Goal: Navigation & Orientation: Find specific page/section

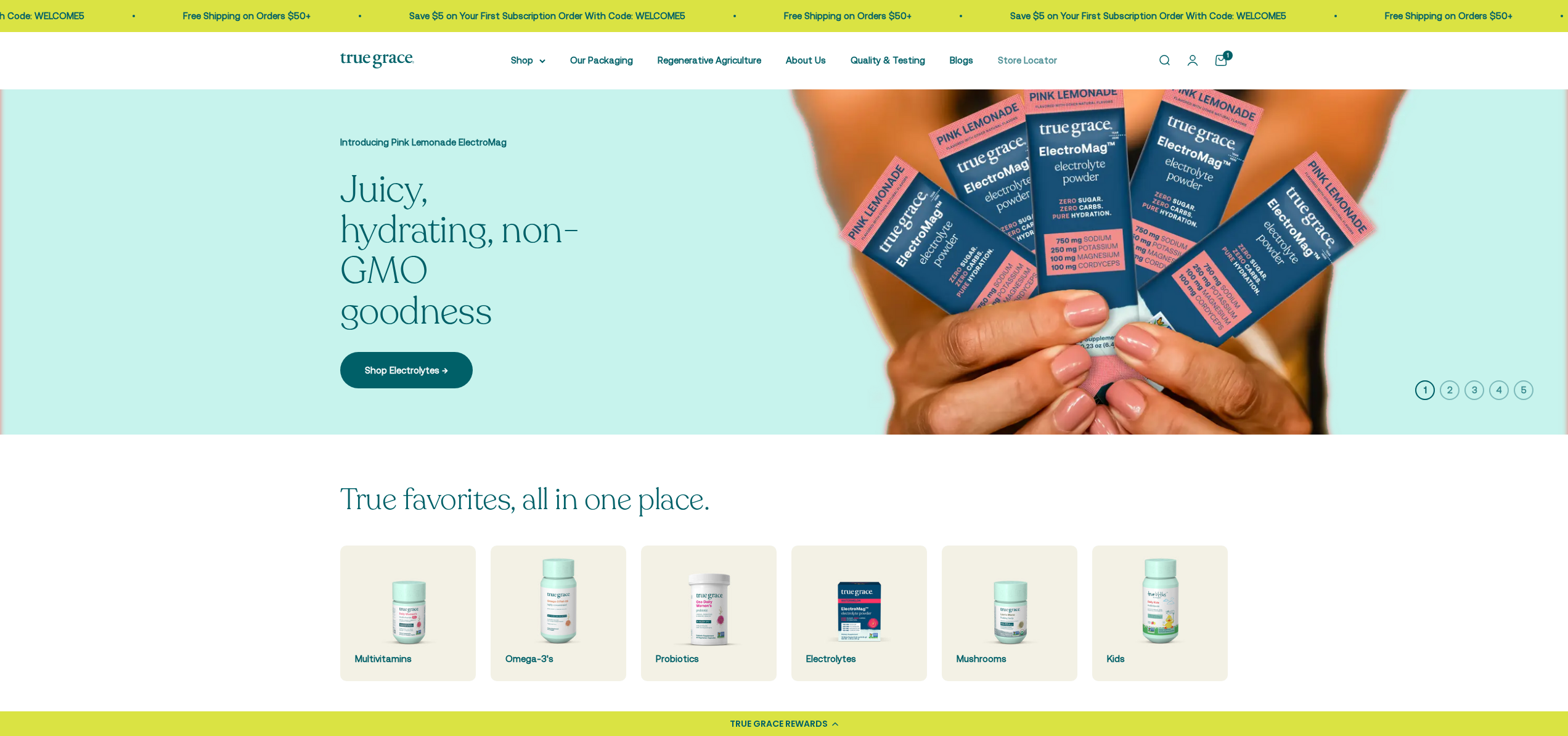
click at [1013, 58] on link "Store Locator" at bounding box center [1027, 60] width 59 height 10
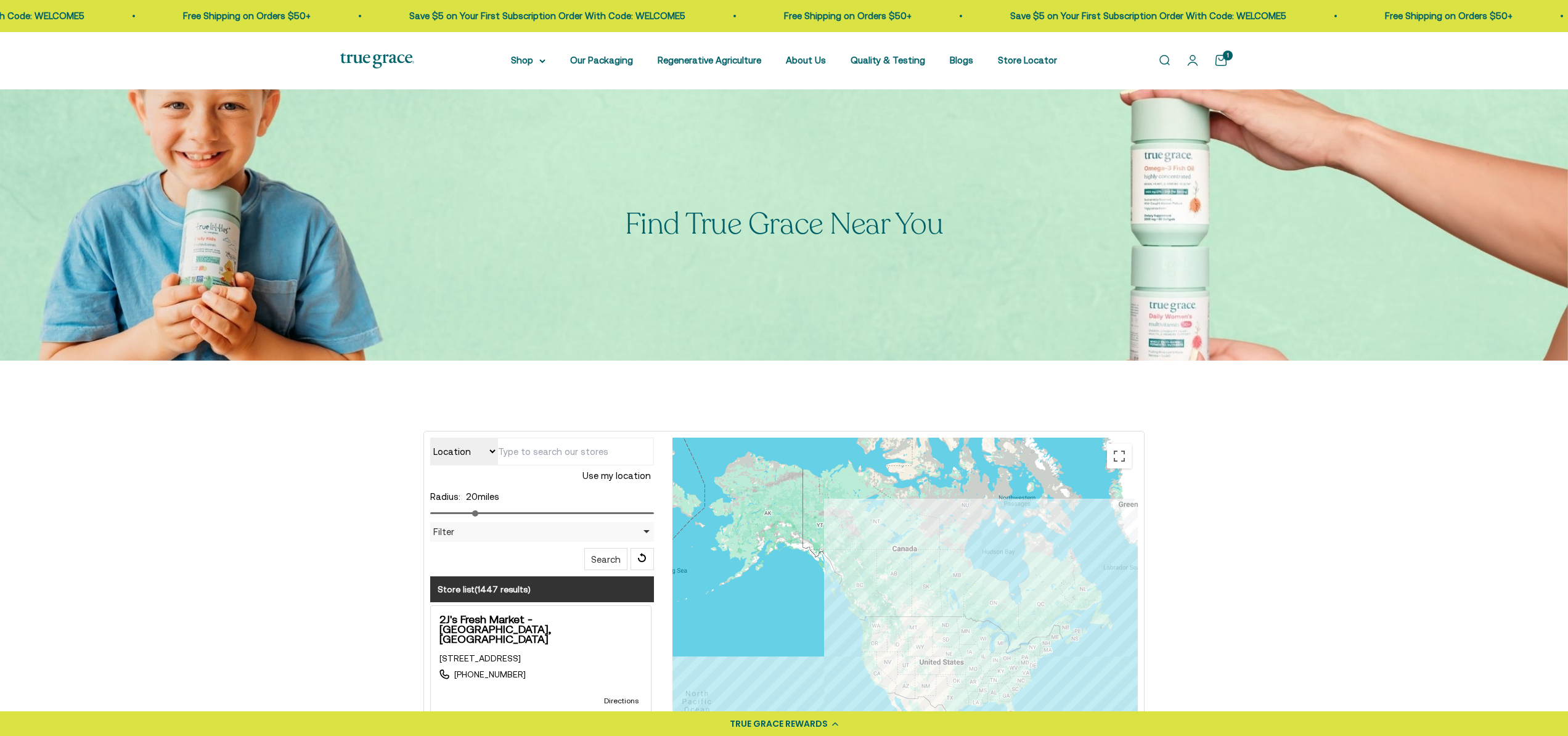
click at [492, 452] on select "Location Store name" at bounding box center [464, 451] width 67 height 27
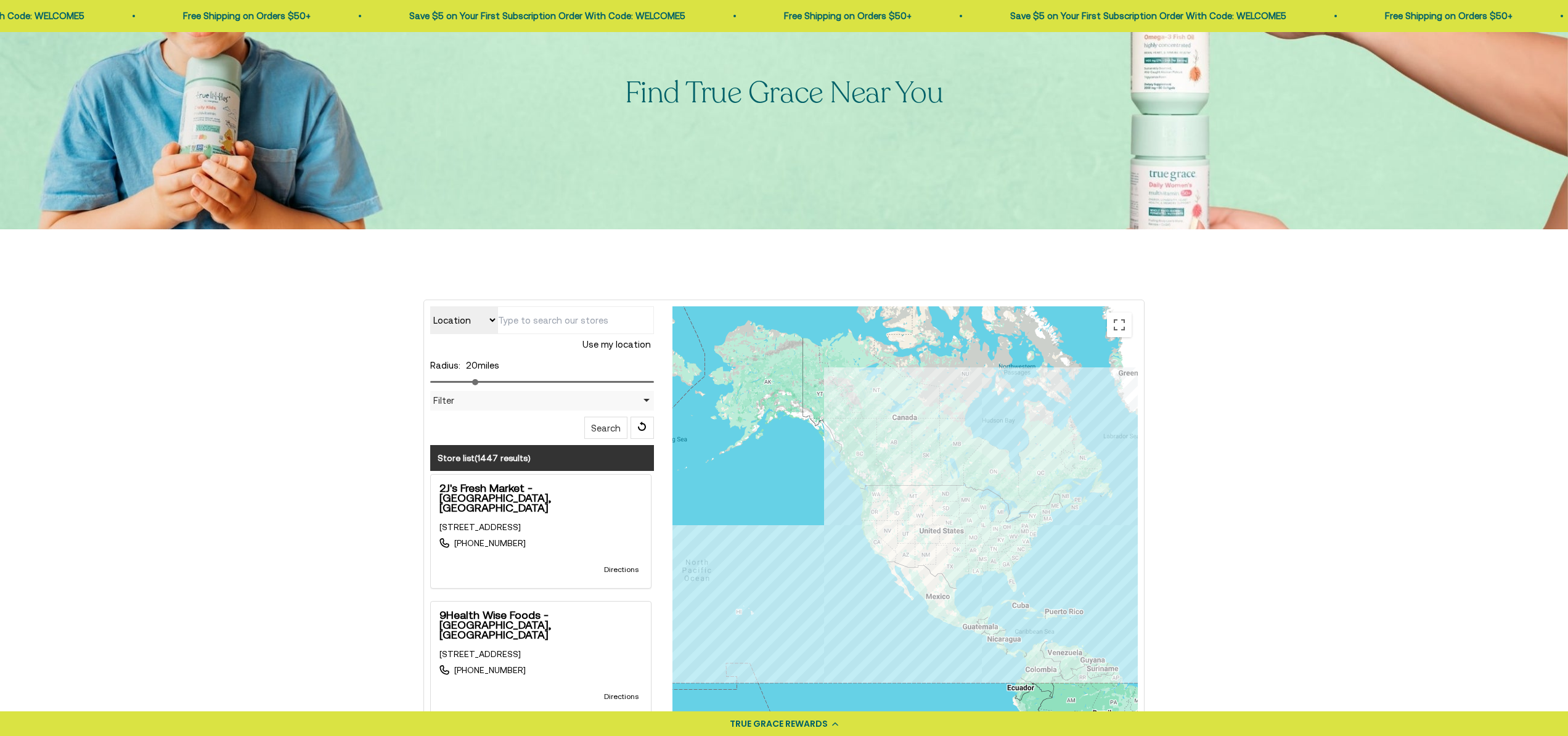
scroll to position [133, 0]
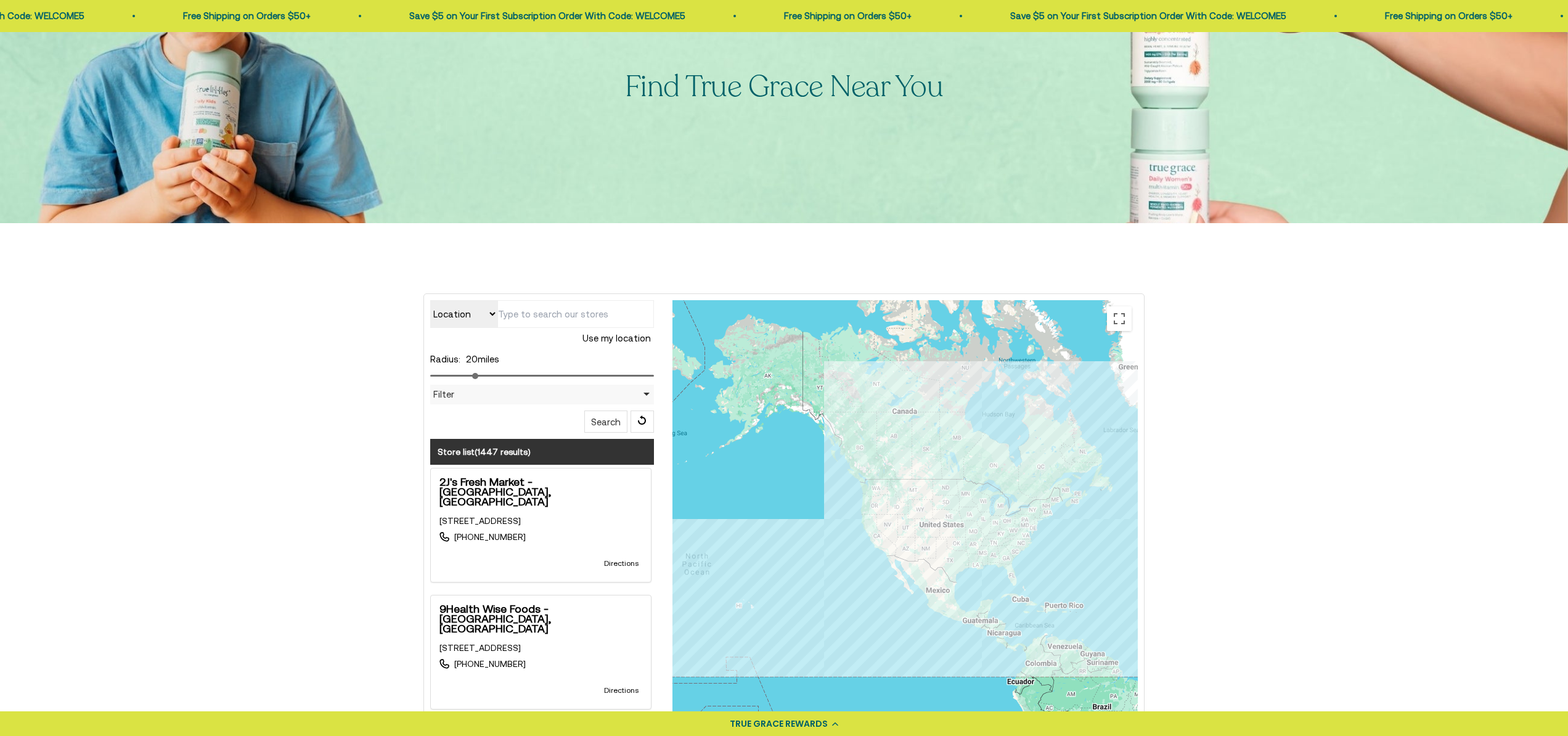
click at [647, 395] on div "Filter" at bounding box center [542, 394] width 224 height 20
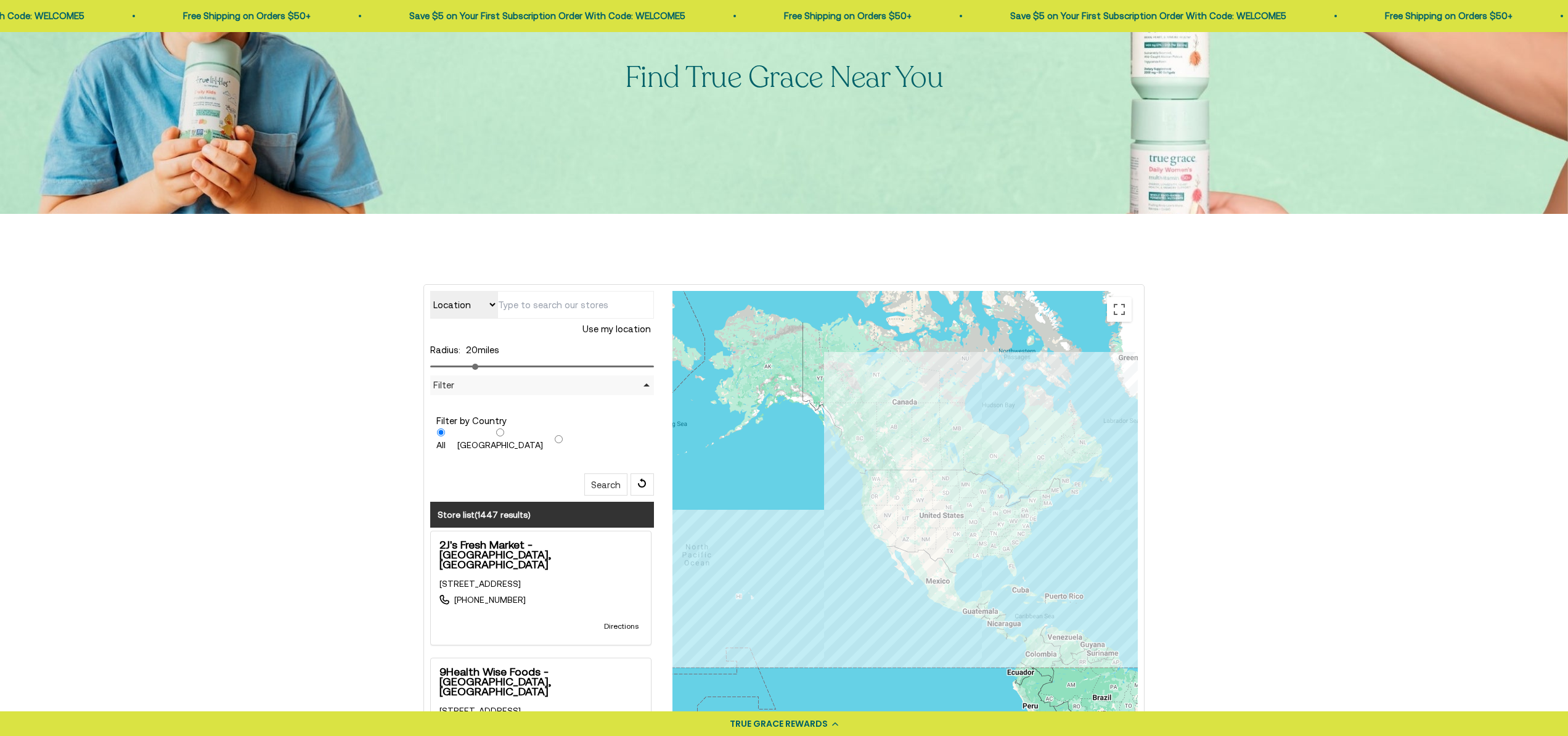
scroll to position [149, 0]
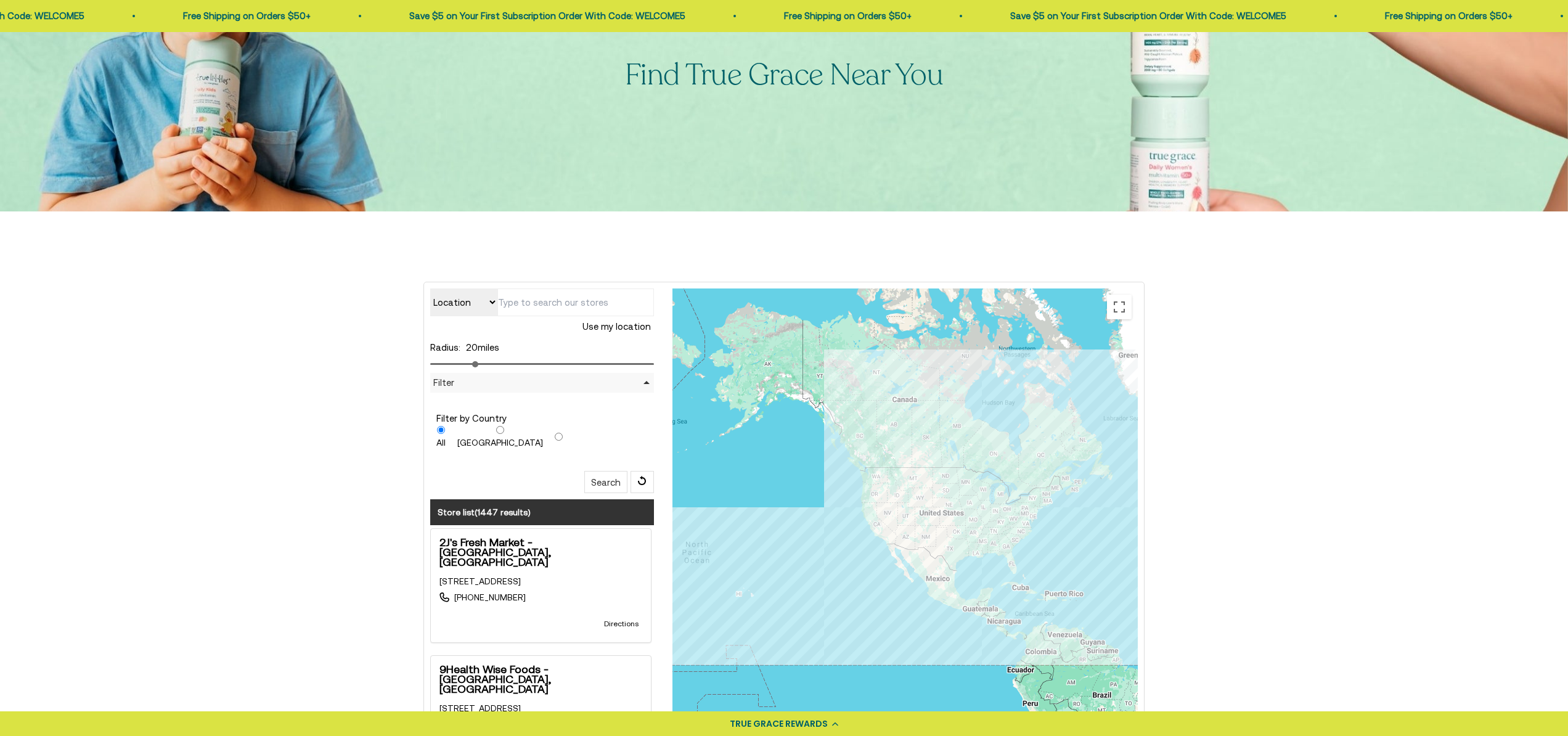
click at [485, 435] on label "[GEOGRAPHIC_DATA]" at bounding box center [500, 438] width 86 height 24
click at [485, 434] on input "[GEOGRAPHIC_DATA]" at bounding box center [500, 430] width 86 height 8
radio input "true"
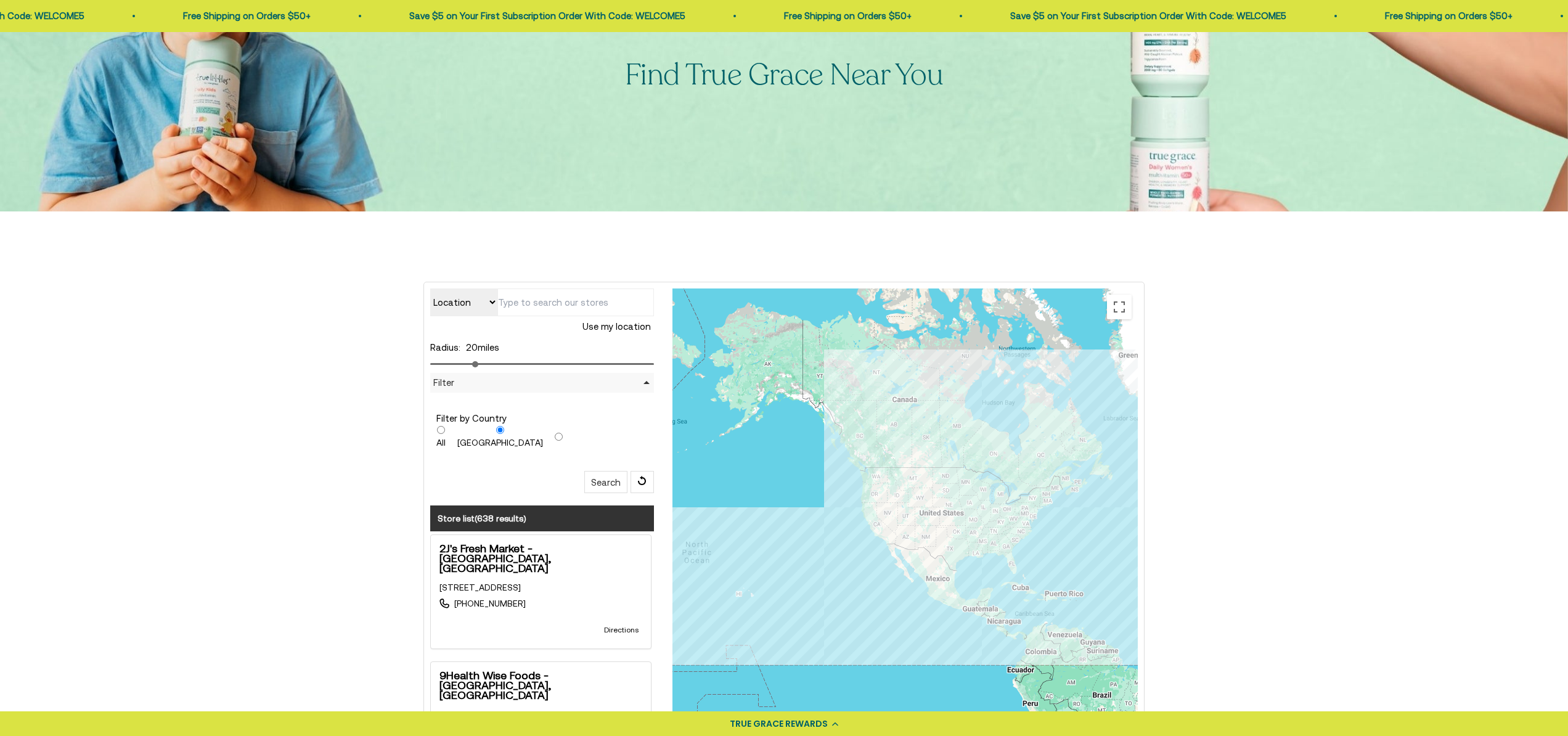
scroll to position [151, 0]
click at [555, 433] on input "radio" at bounding box center [559, 435] width 8 height 8
radio input "true"
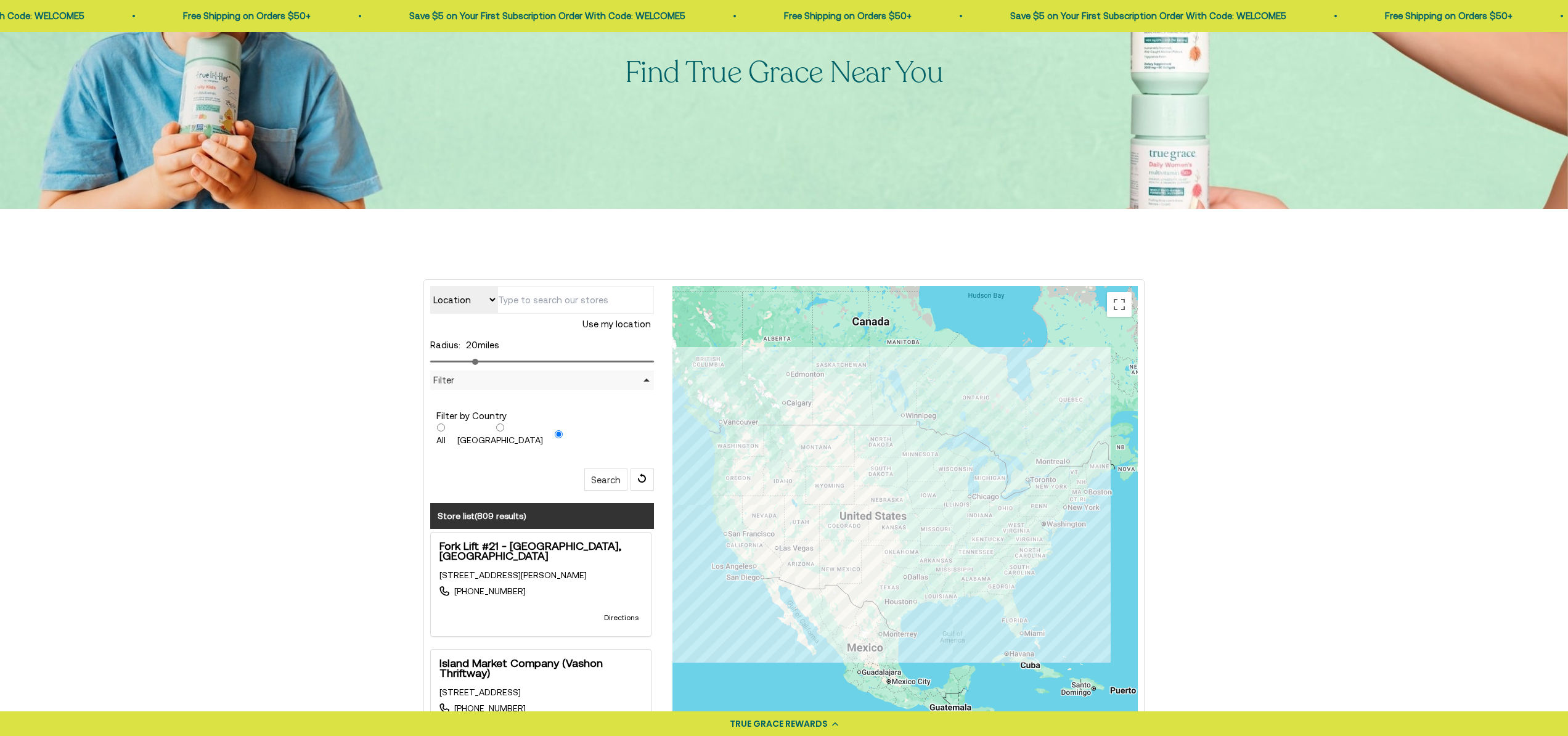
scroll to position [151, 0]
click at [481, 426] on input "[GEOGRAPHIC_DATA]" at bounding box center [500, 428] width 86 height 8
radio input "true"
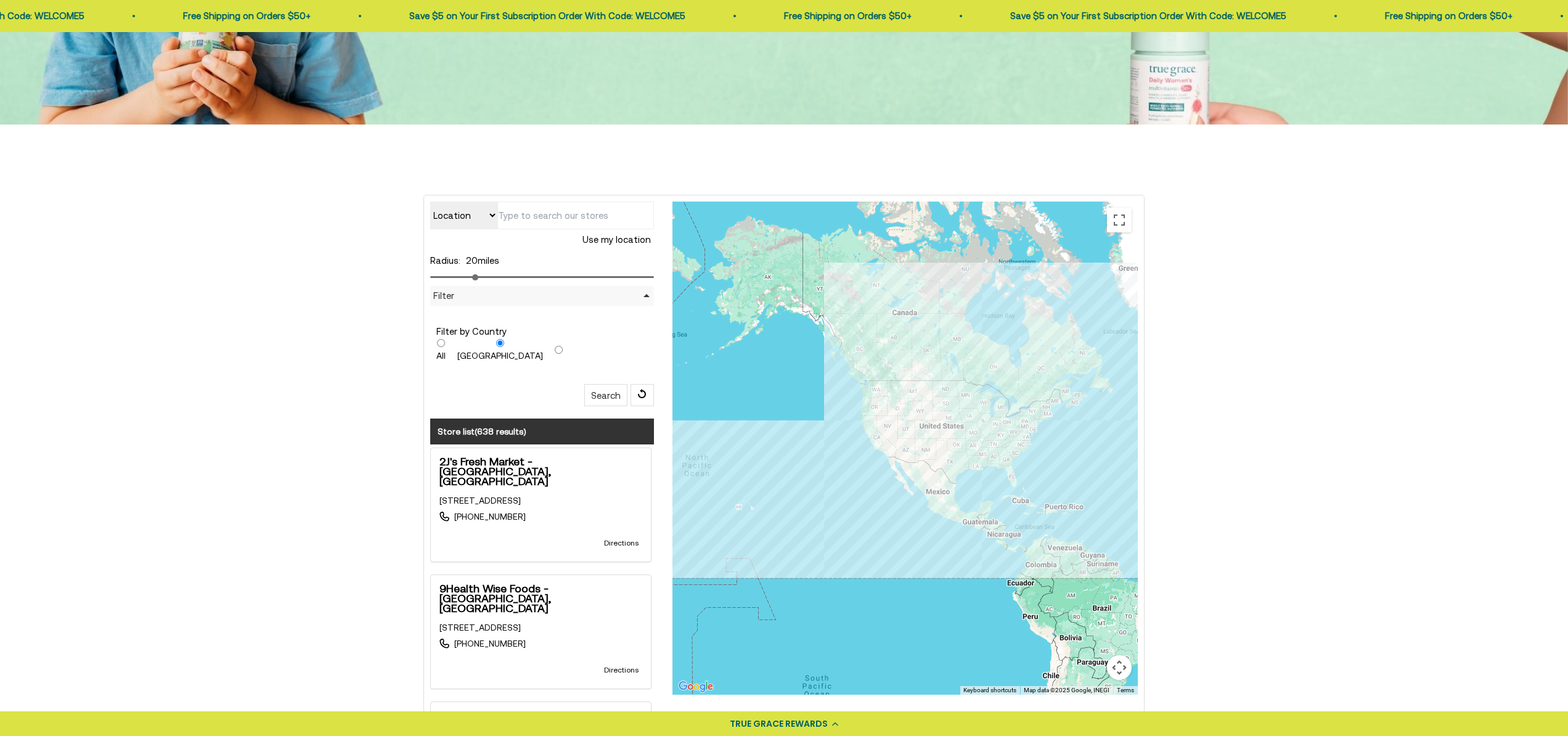
scroll to position [237, 0]
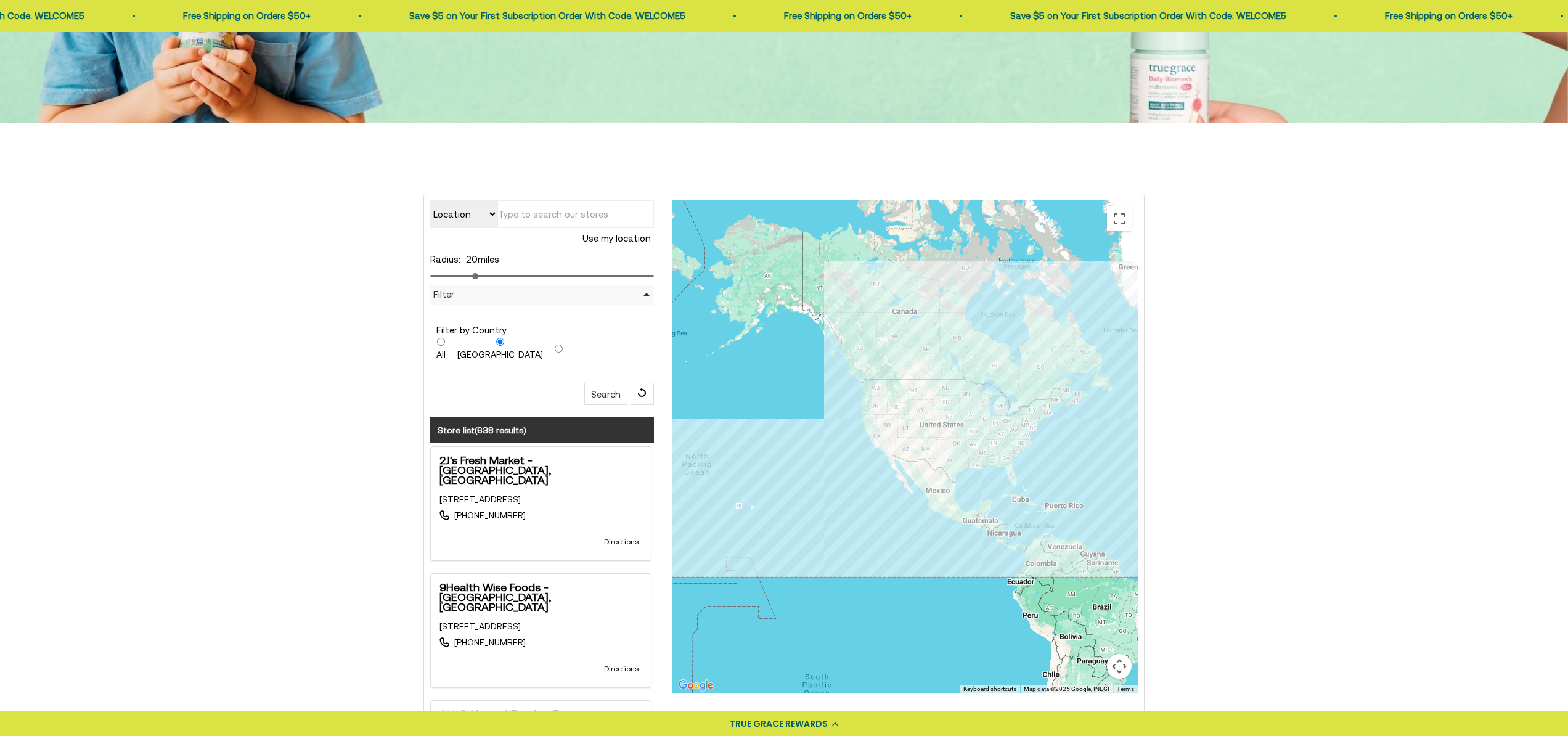
click at [555, 344] on input "radio" at bounding box center [559, 348] width 8 height 8
radio input "true"
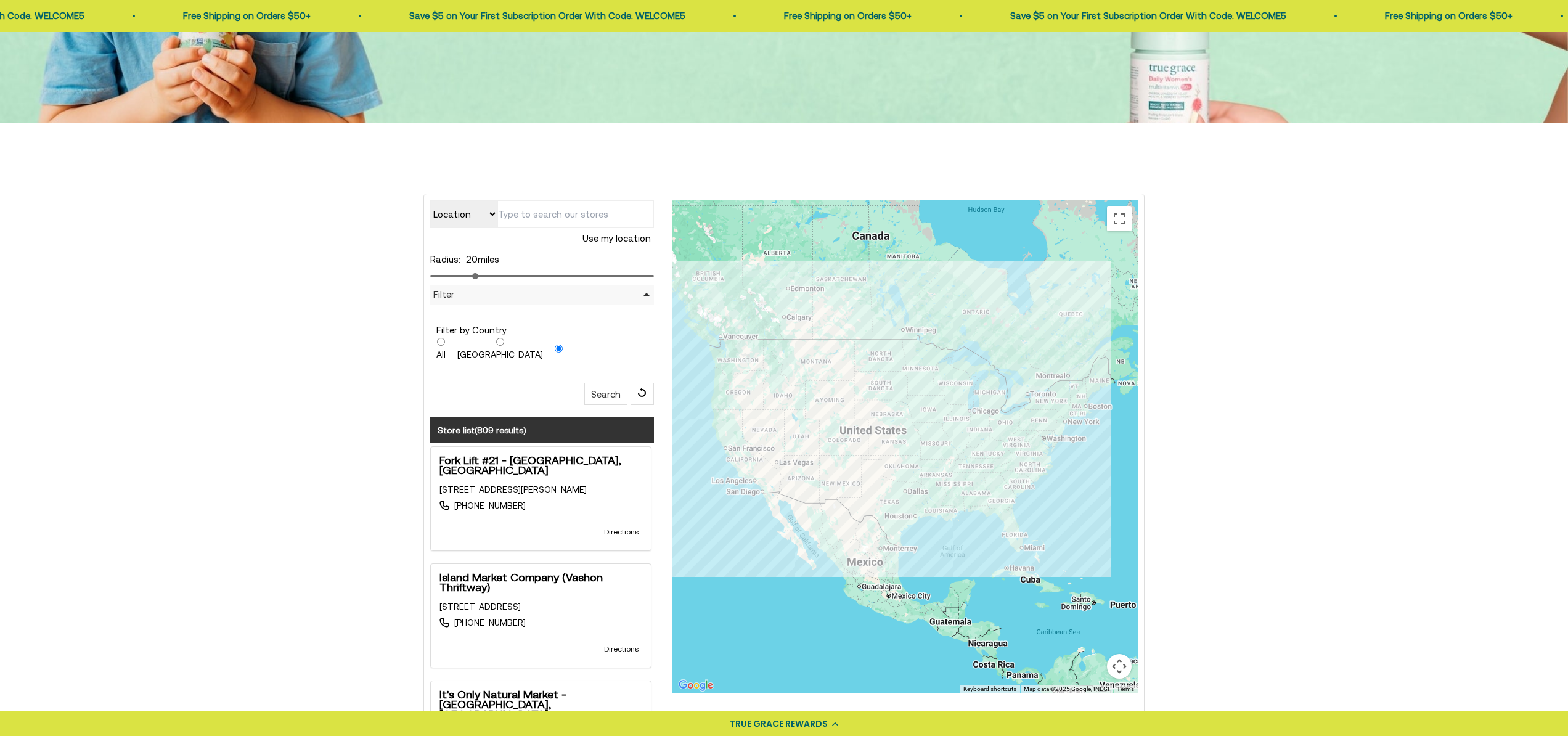
click at [483, 339] on input "[GEOGRAPHIC_DATA]" at bounding box center [500, 341] width 86 height 8
radio input "true"
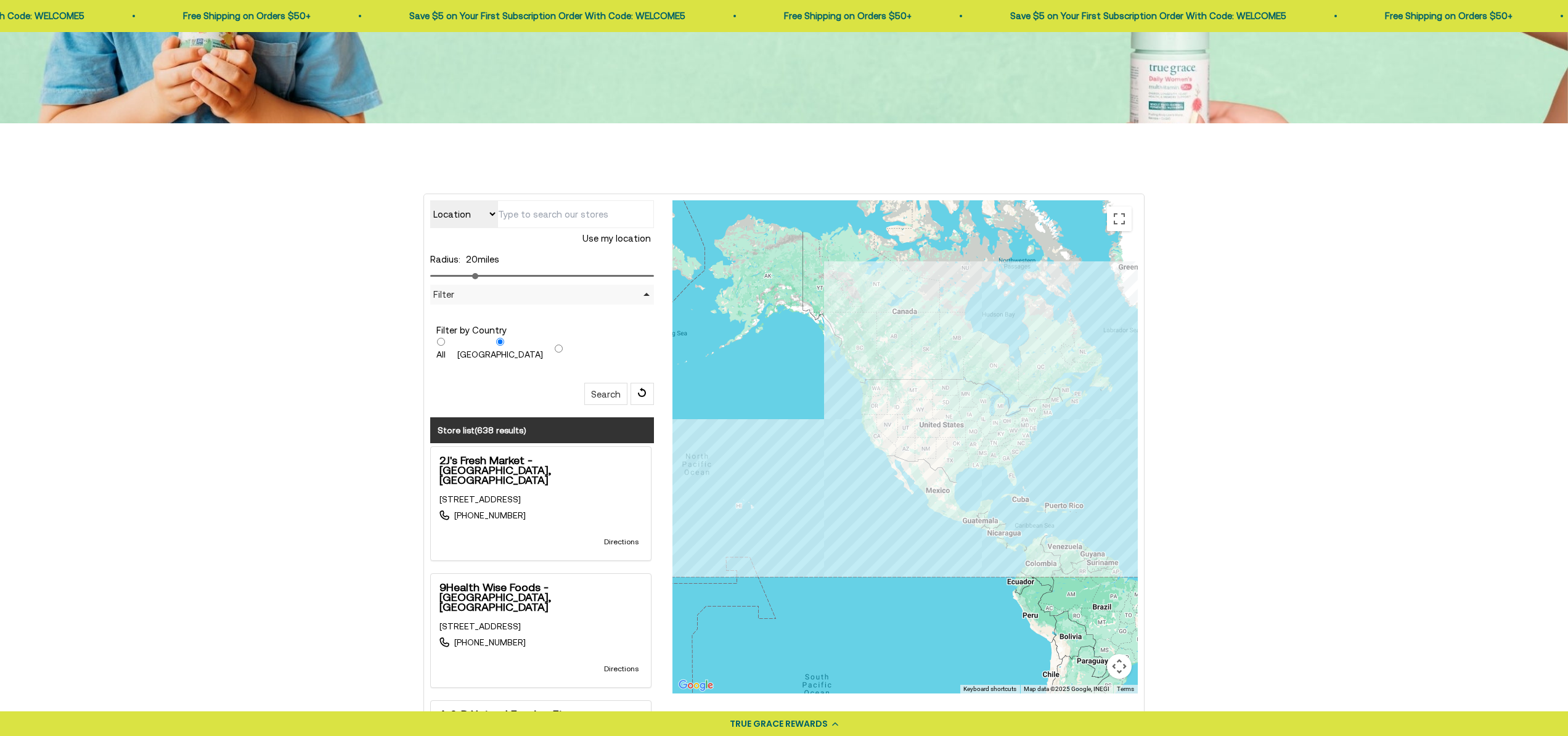
click at [441, 340] on input "All" at bounding box center [441, 341] width 9 height 8
radio input "true"
click at [484, 341] on input "[GEOGRAPHIC_DATA]" at bounding box center [500, 341] width 86 height 8
radio input "true"
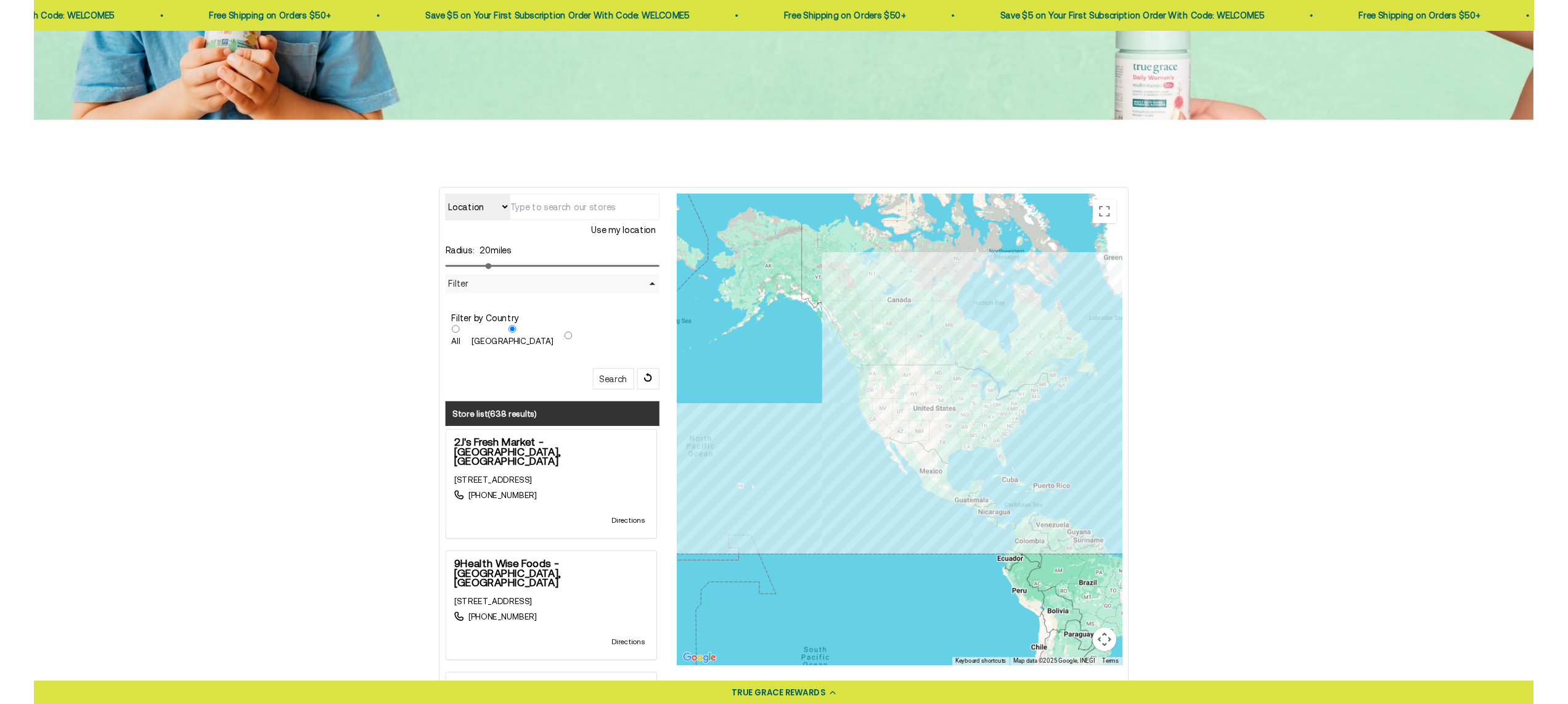
scroll to position [236, 0]
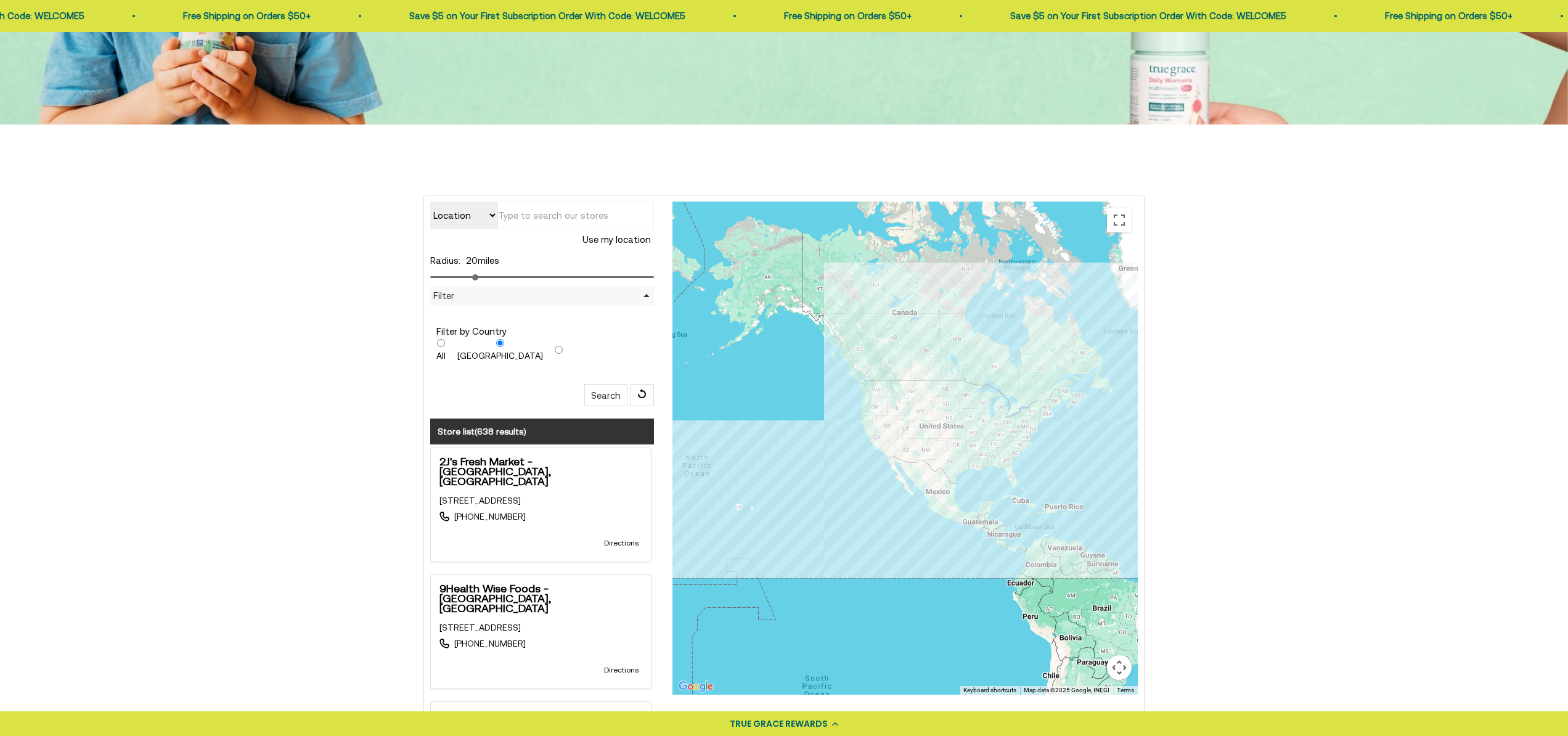
click at [363, 172] on div "Location Store name Use my location Radius: 20 miles Filter Filter by Country A…" at bounding box center [784, 473] width 1568 height 697
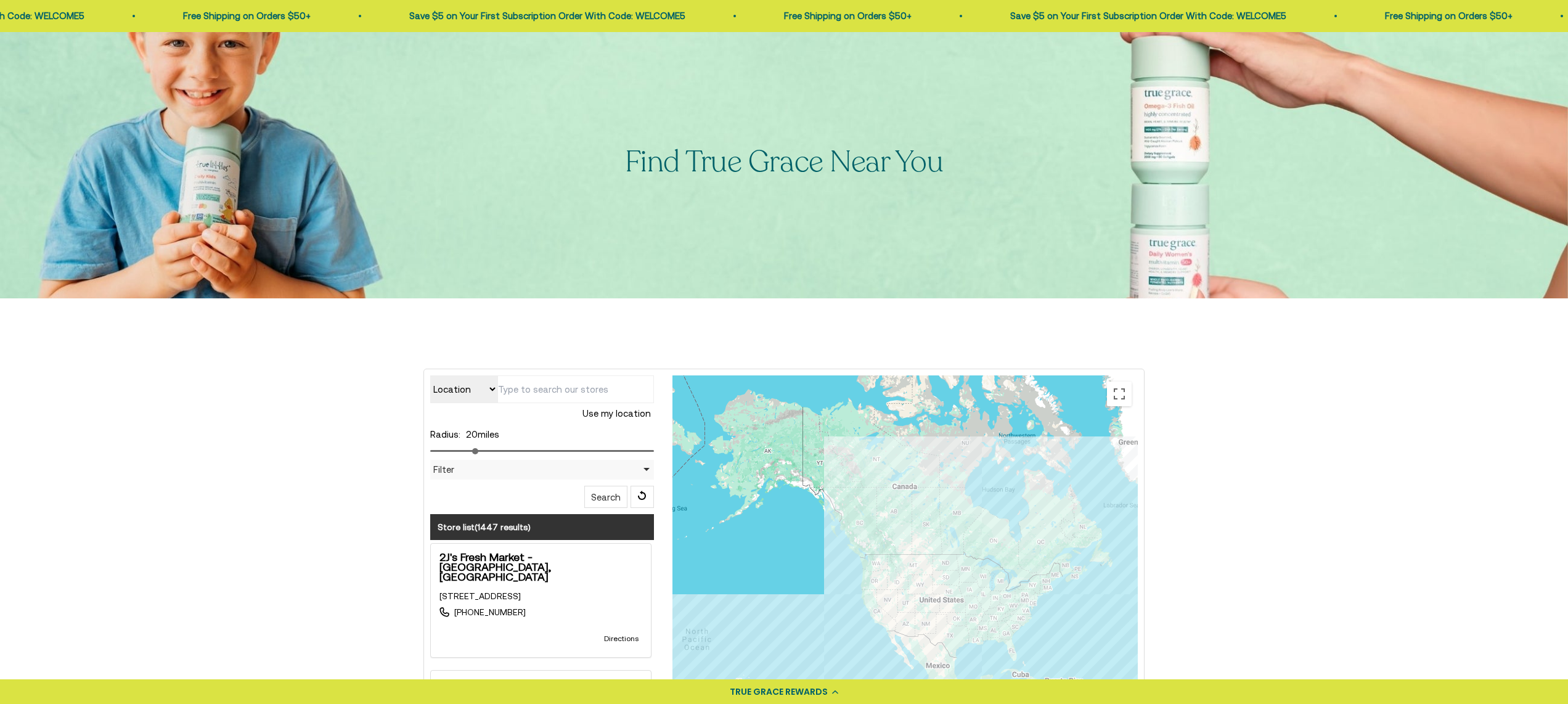
type input "n22w27847 Edgewater Dr, Pewaukee, WI 53072, USA"
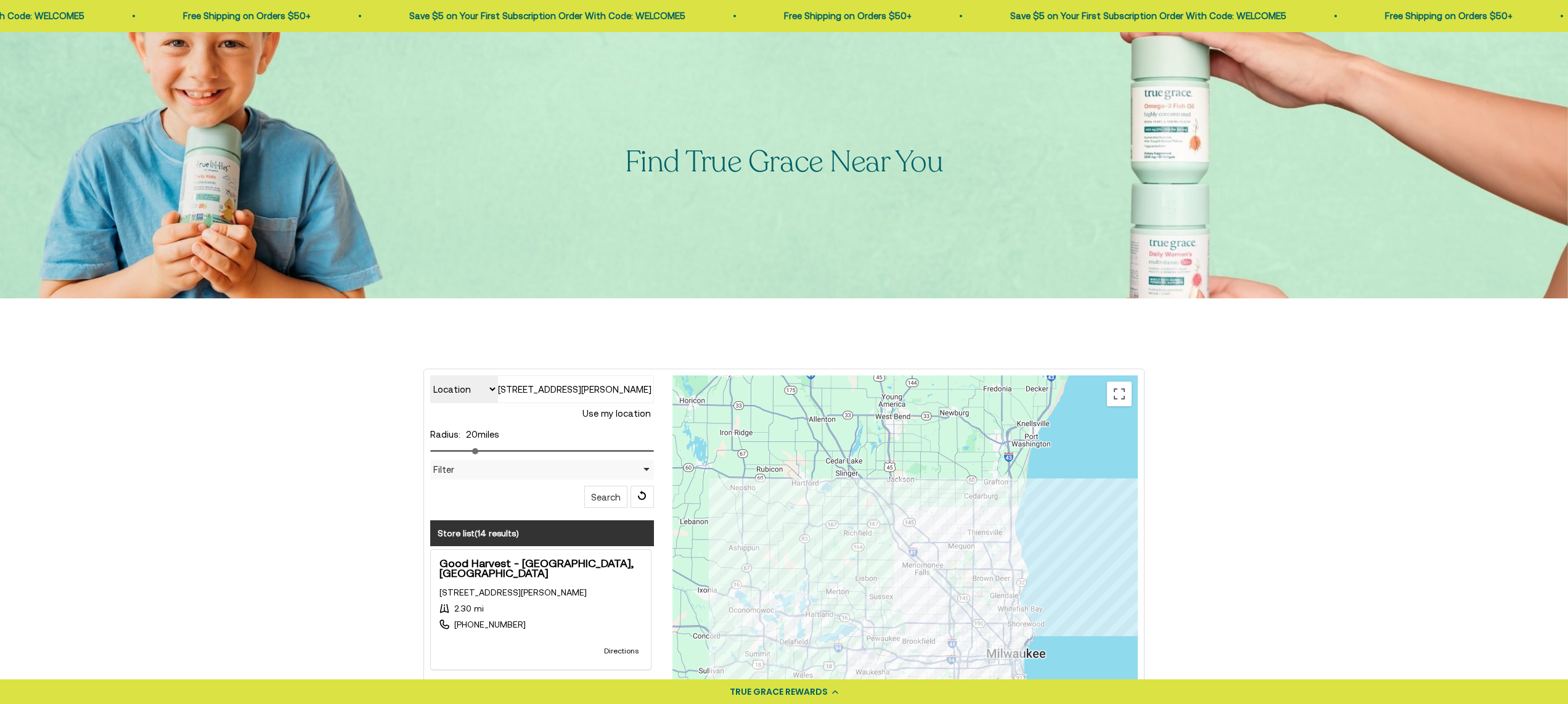
scroll to position [65, 0]
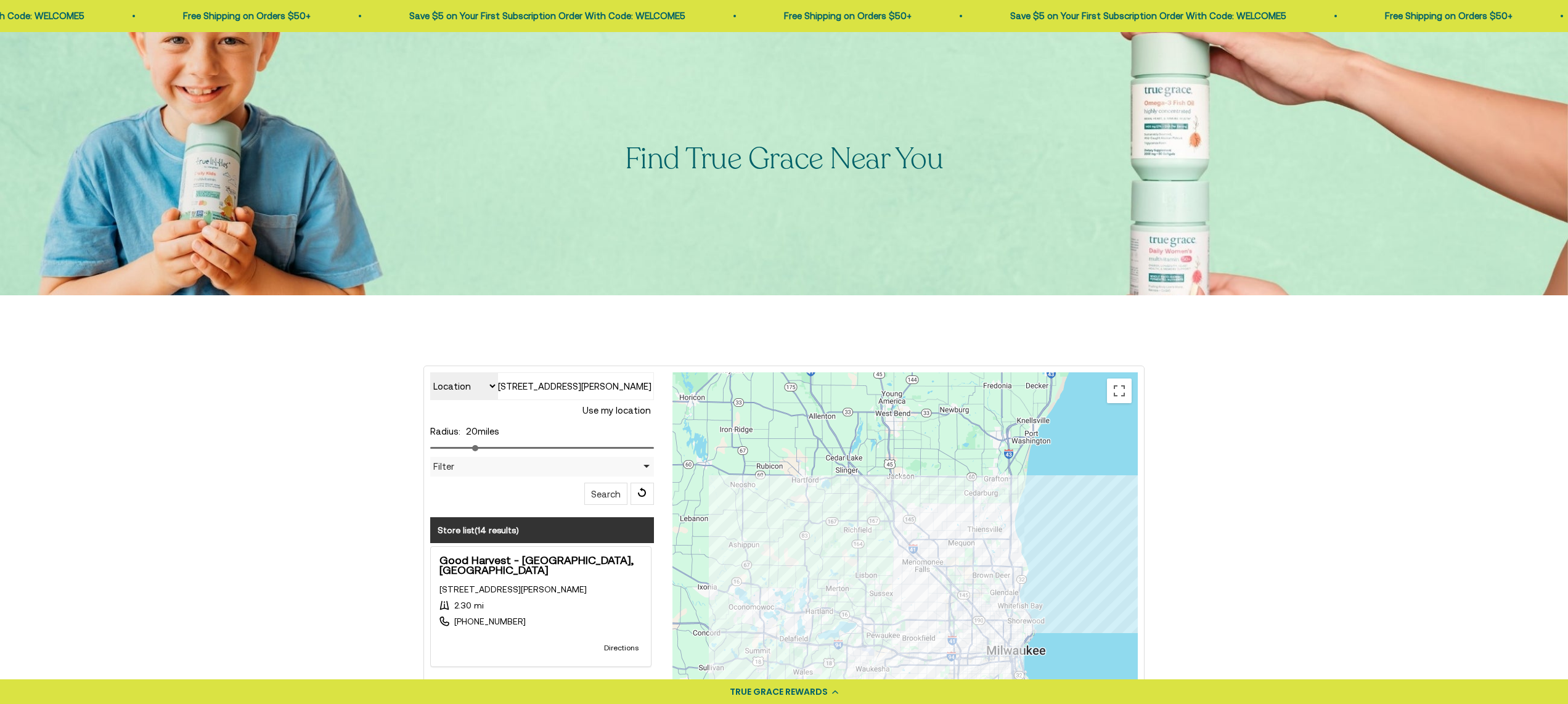
click at [494, 390] on select "Location Store name" at bounding box center [464, 385] width 67 height 27
click at [473, 429] on span "20" at bounding box center [472, 431] width 12 height 10
click at [614, 417] on button "Use my location" at bounding box center [616, 410] width 75 height 21
click at [614, 412] on button "Use my location" at bounding box center [616, 410] width 75 height 21
click at [447, 392] on select "Location Store name" at bounding box center [464, 385] width 67 height 27
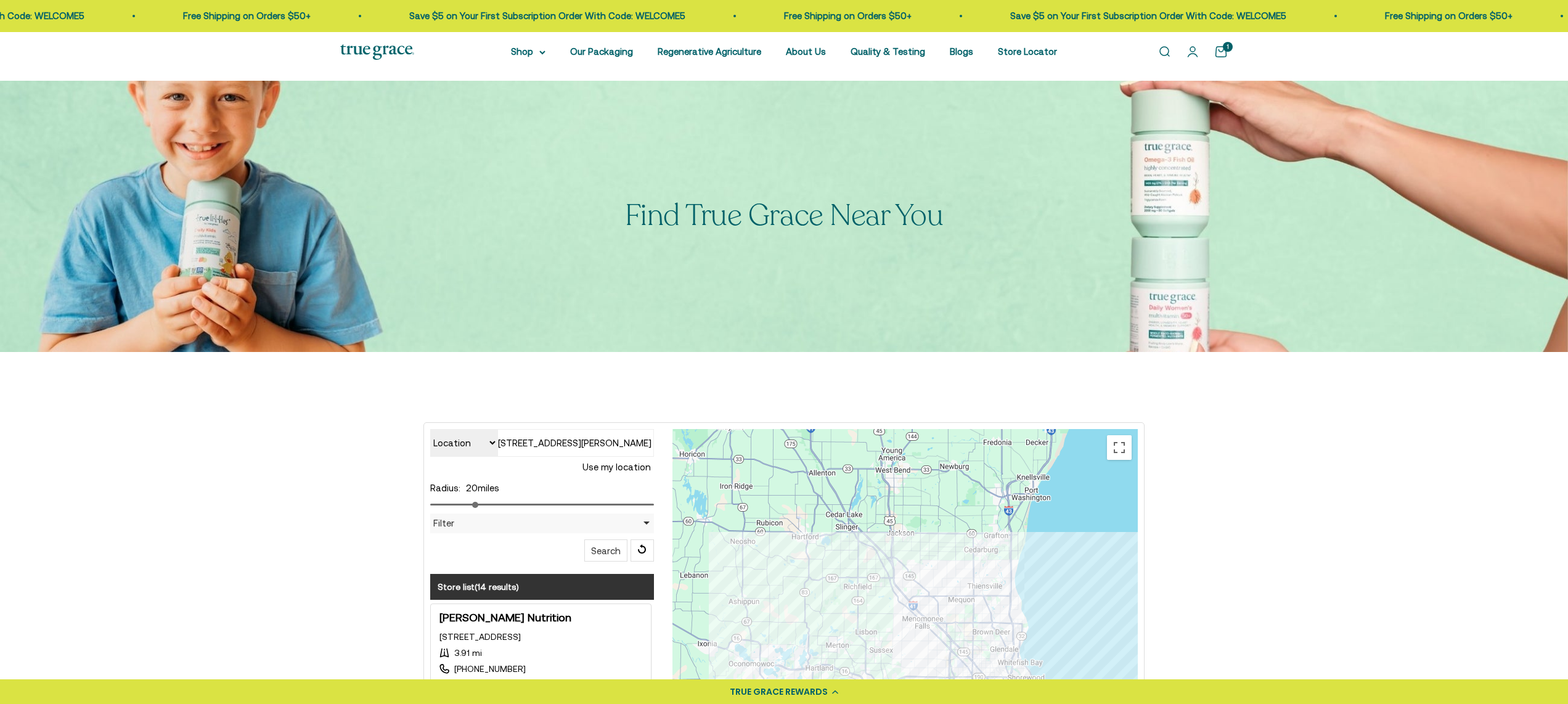
scroll to position [0, 0]
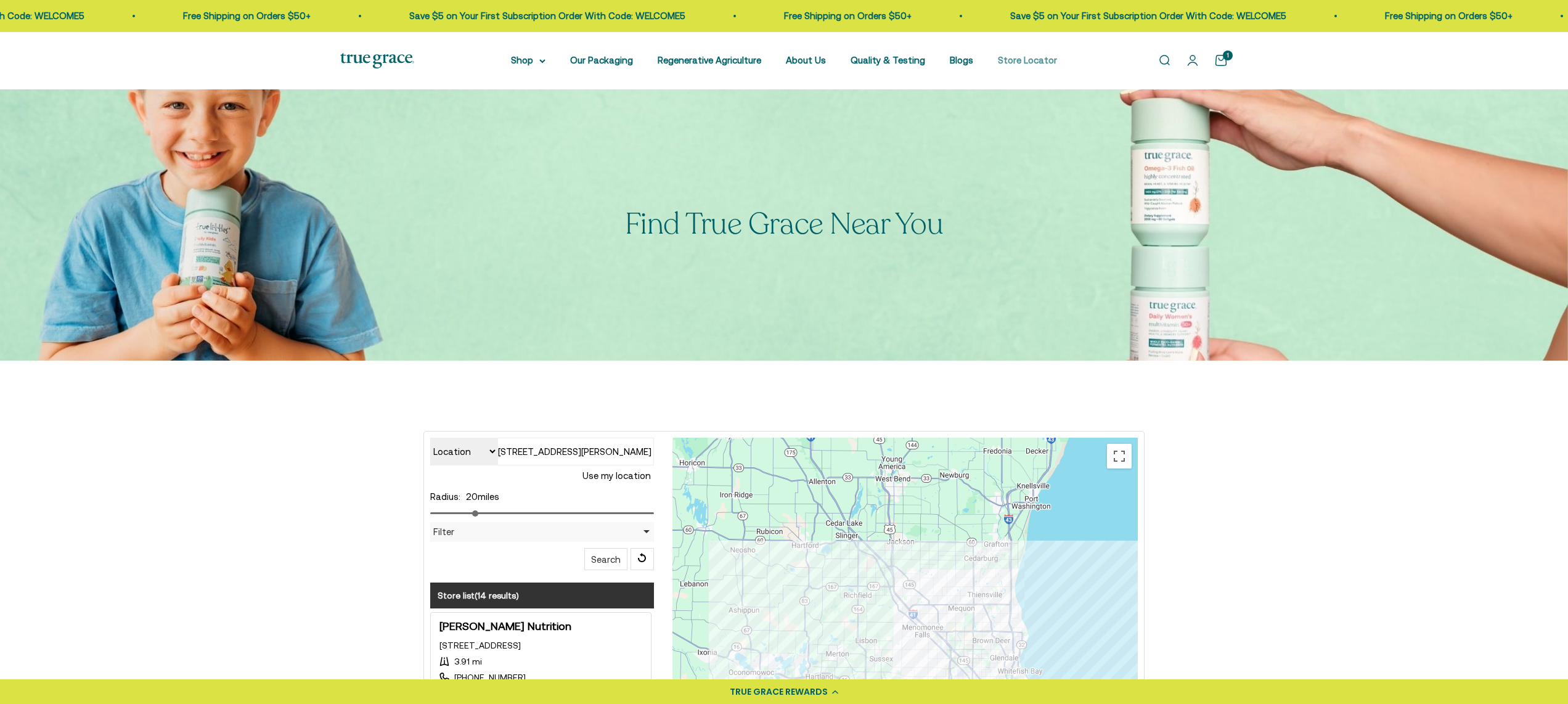
click at [1031, 62] on link "Store Locator" at bounding box center [1027, 60] width 59 height 10
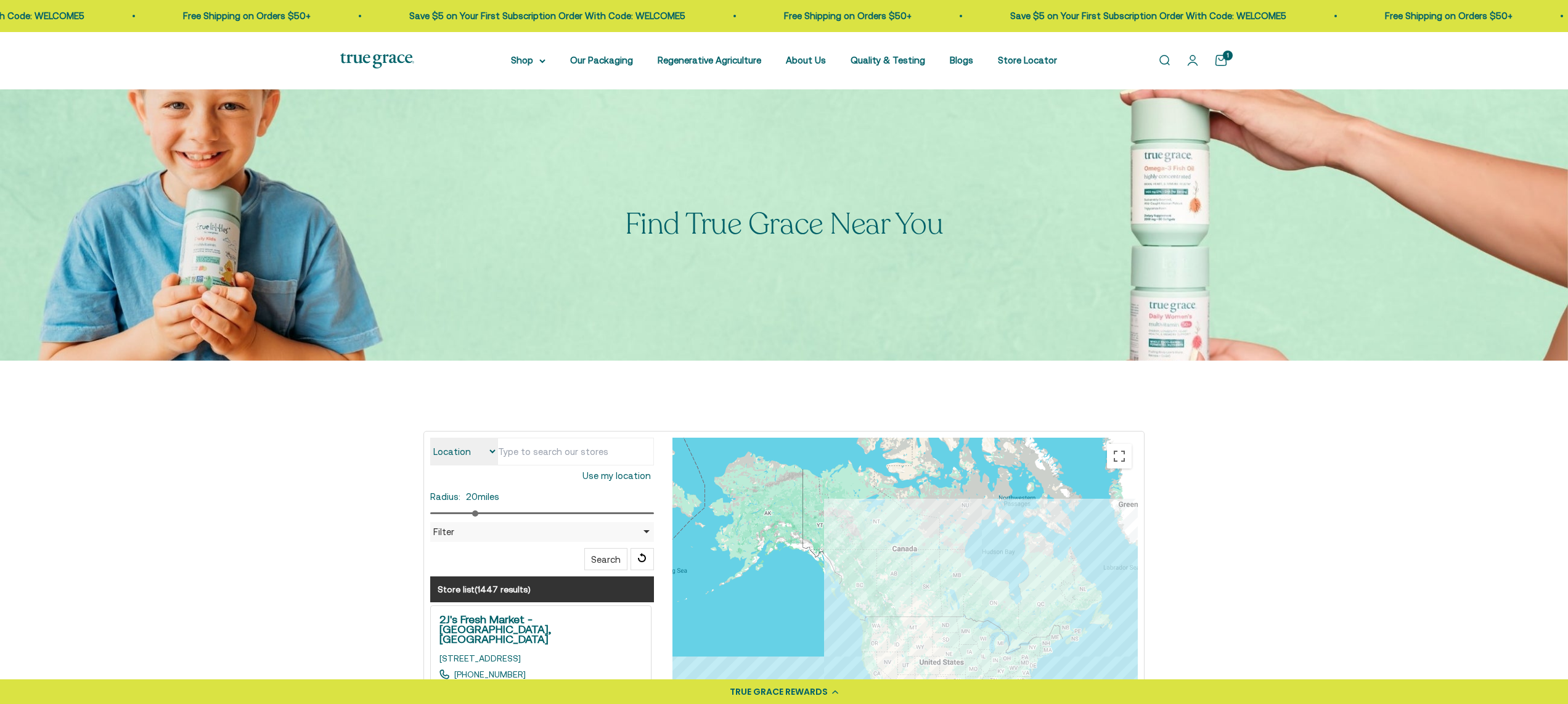
type input "n22w27847 Edgewater Dr, Pewaukee, WI 53072, USA"
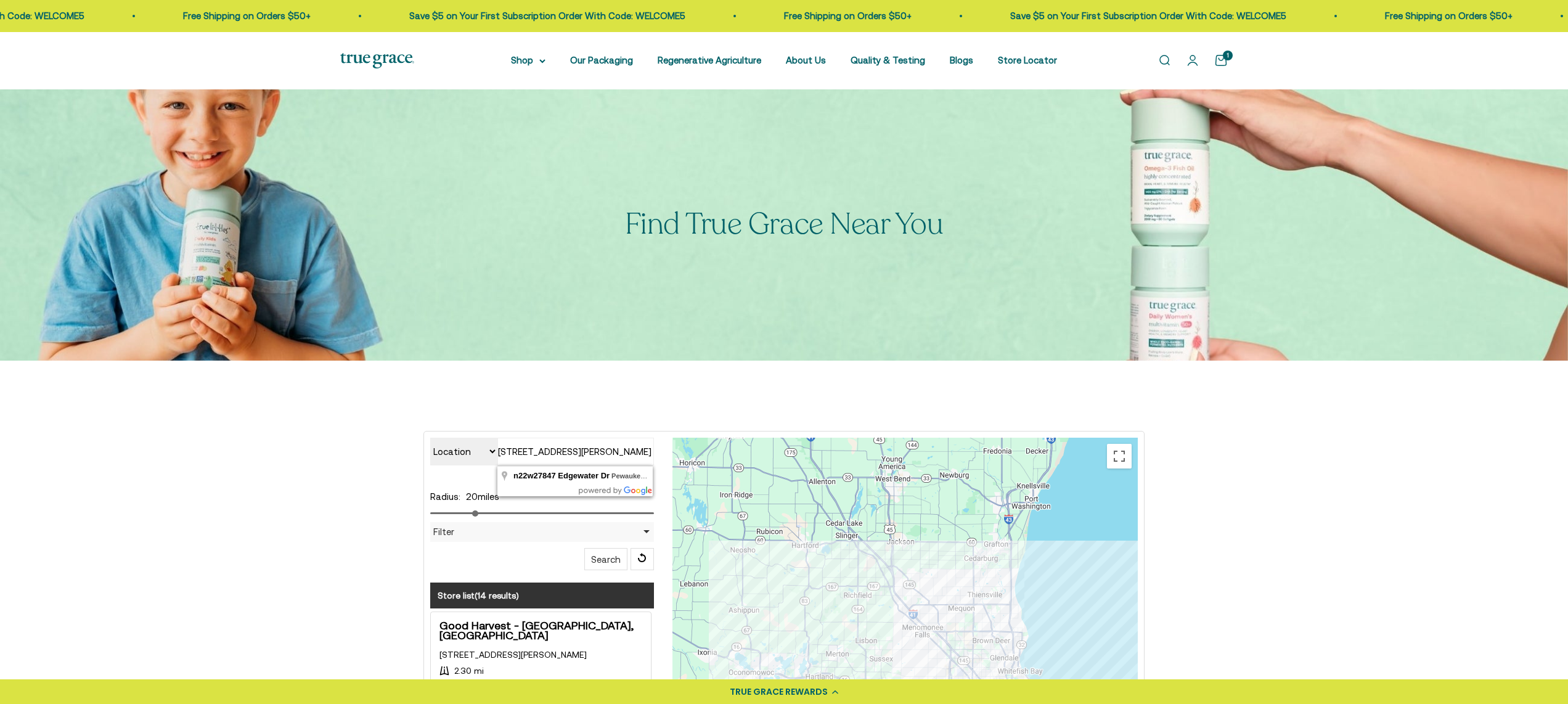
scroll to position [0, 61]
drag, startPoint x: 498, startPoint y: 450, endPoint x: 826, endPoint y: 466, distance: 328.4
click at [826, 466] on div "Location Store name n22w27847 Edgewater Dr, Pewaukee, WI 53072, USA Use my loca…" at bounding box center [783, 709] width 726 height 544
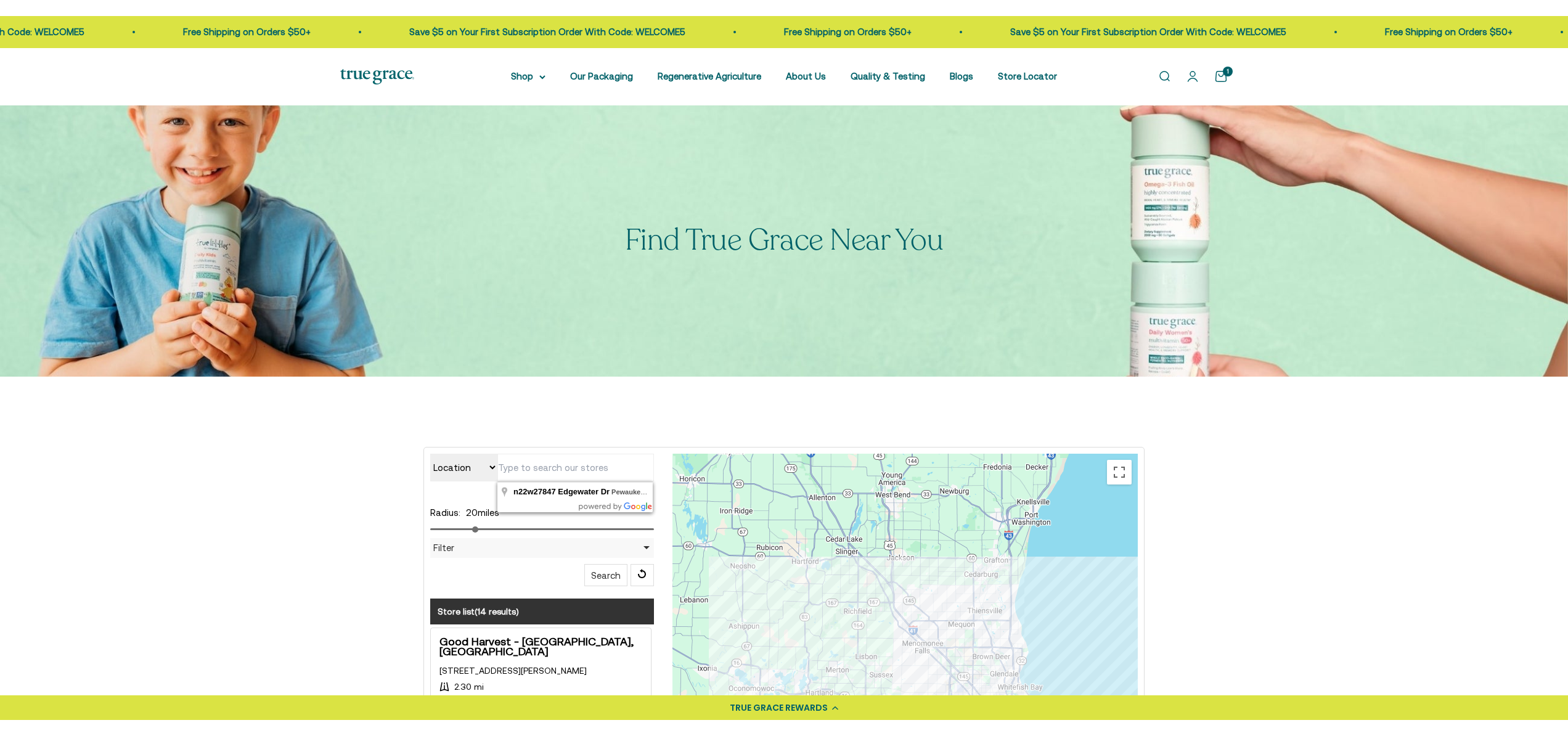
scroll to position [0, 0]
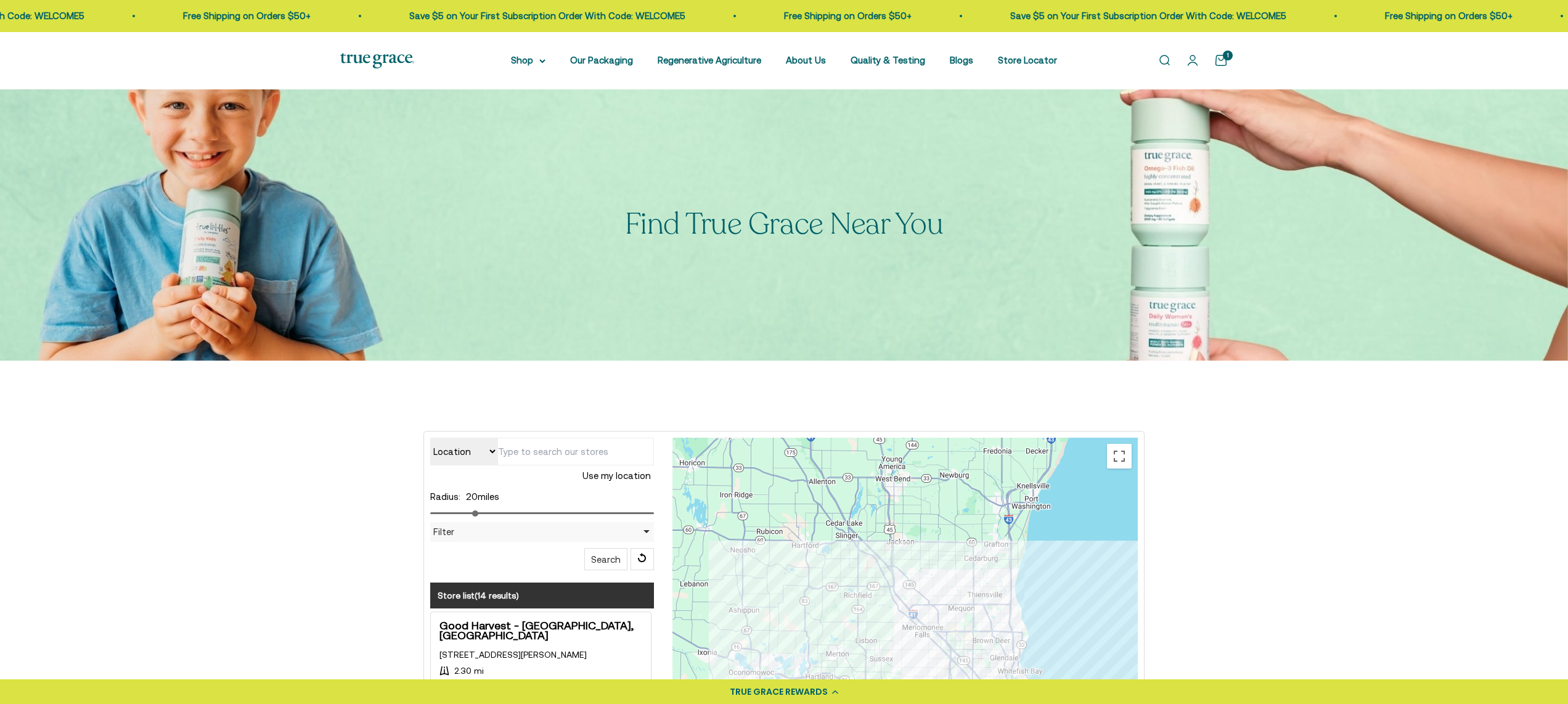
click at [333, 480] on div "Location Store name Use my location Radius: 20 miles Filter Filter by Country A…" at bounding box center [784, 709] width 1568 height 695
click at [1226, 60] on link "Open cart 1" at bounding box center [1220, 60] width 13 height 13
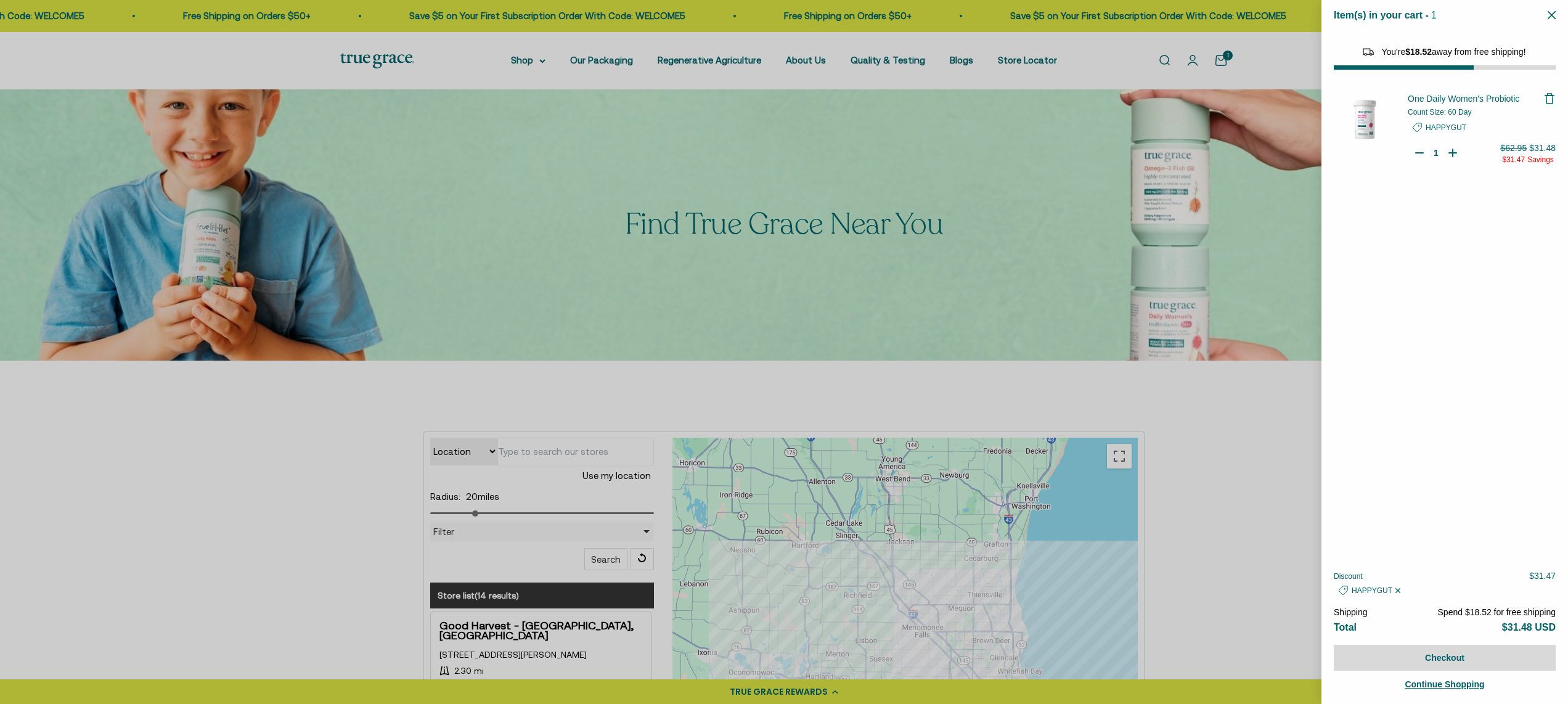
select select "40055698129088"
select select "44882806636758"
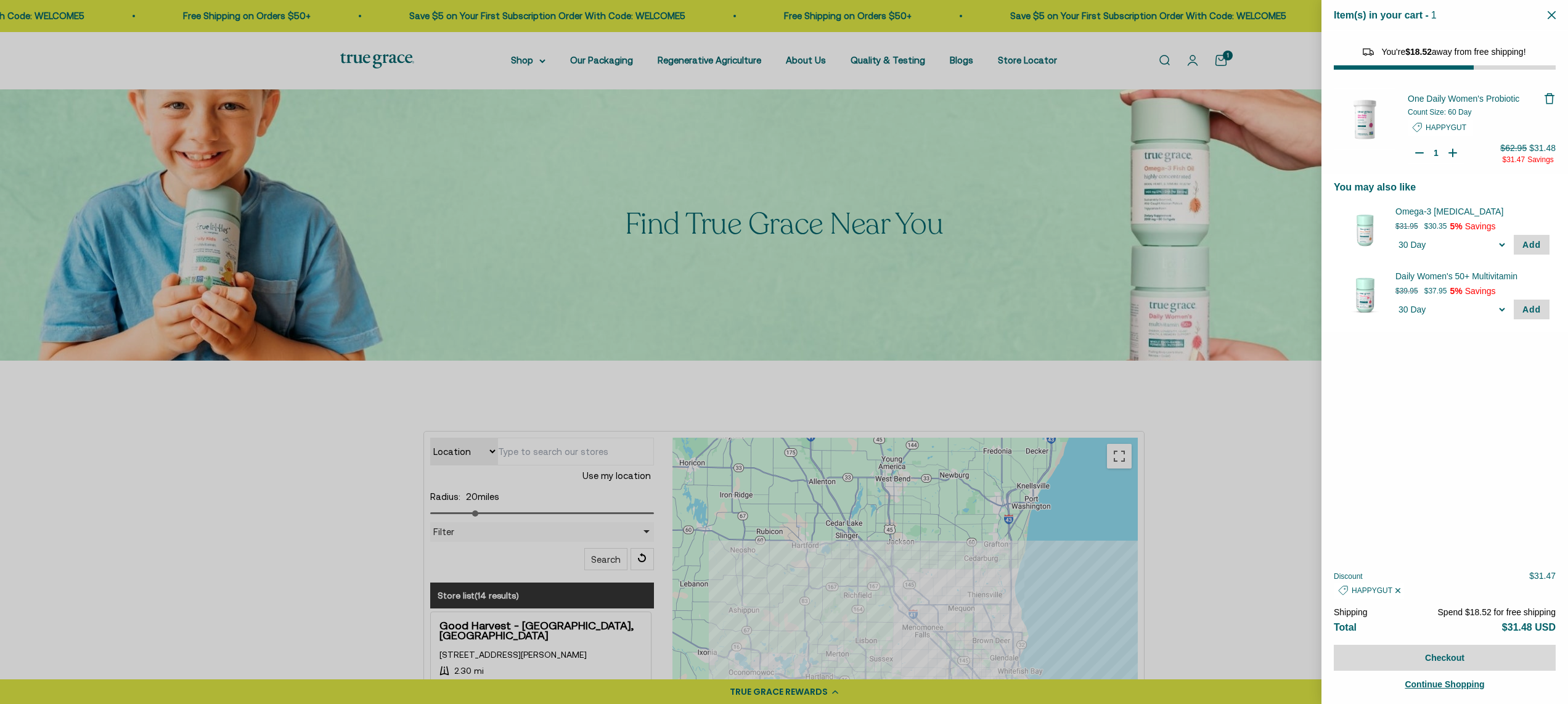
click at [1552, 97] on icon "Remove One Daily Women's Probiotic" at bounding box center [1550, 99] width 13 height 13
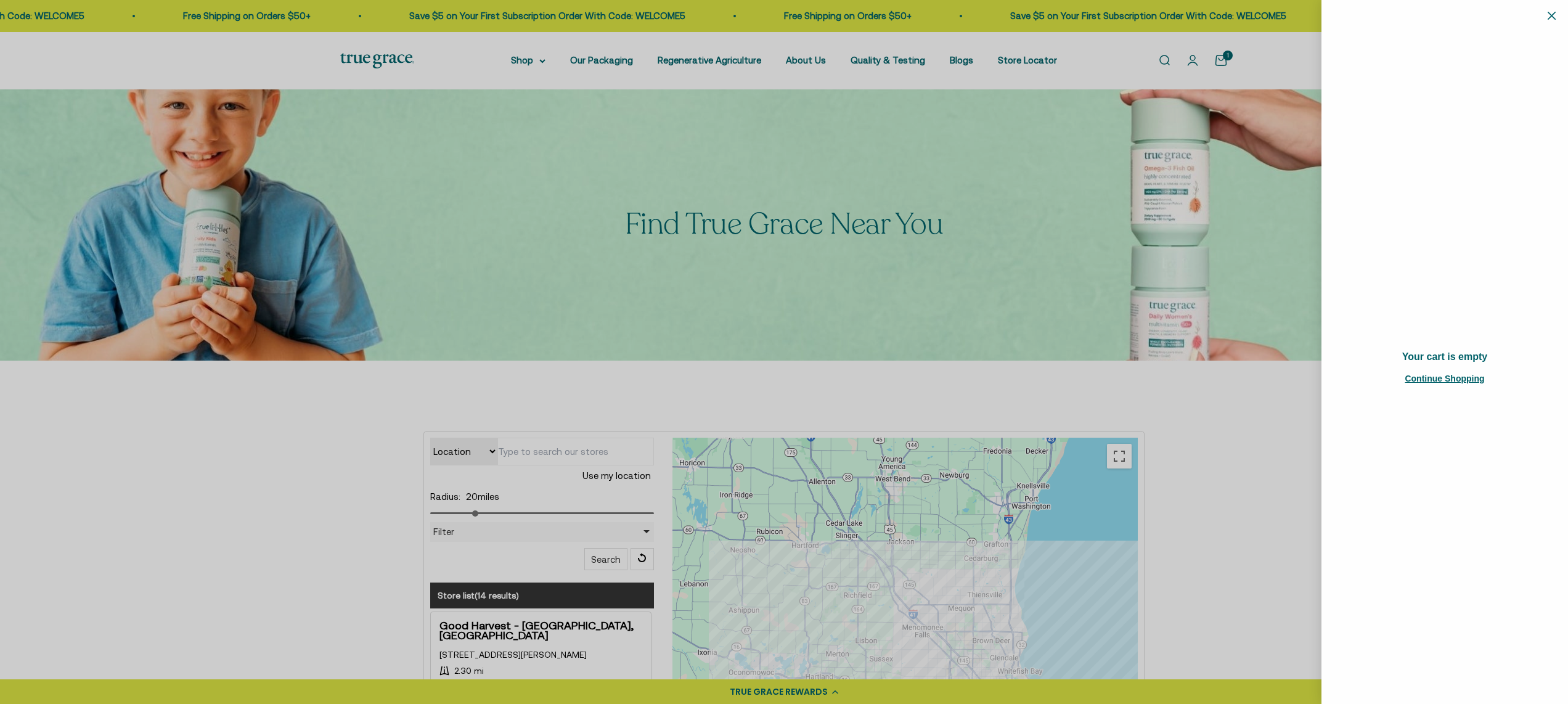
click at [1549, 16] on icon "Close" at bounding box center [1552, 16] width 8 height 8
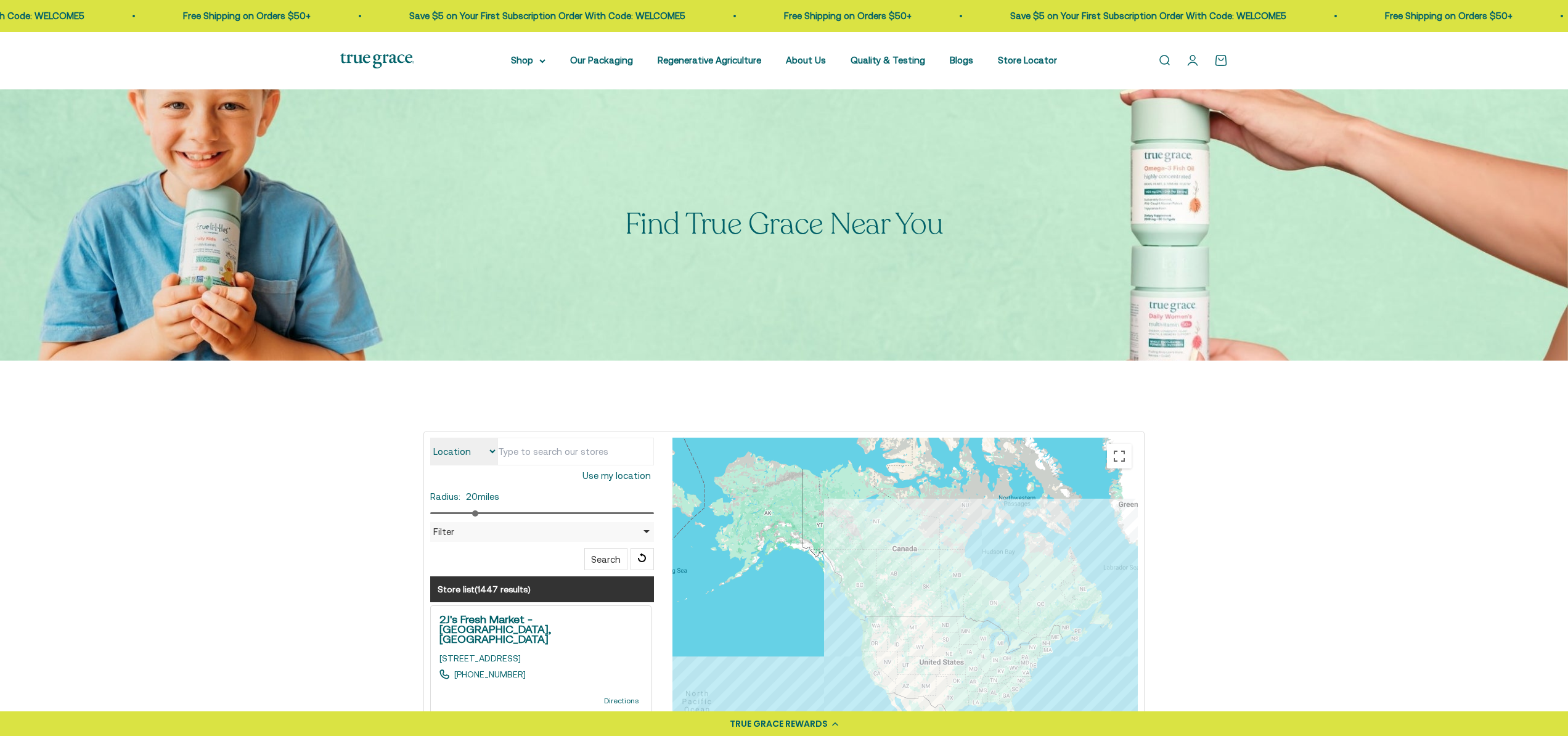
type input "[STREET_ADDRESS][PERSON_NAME]"
